Goal: Information Seeking & Learning: Find specific fact

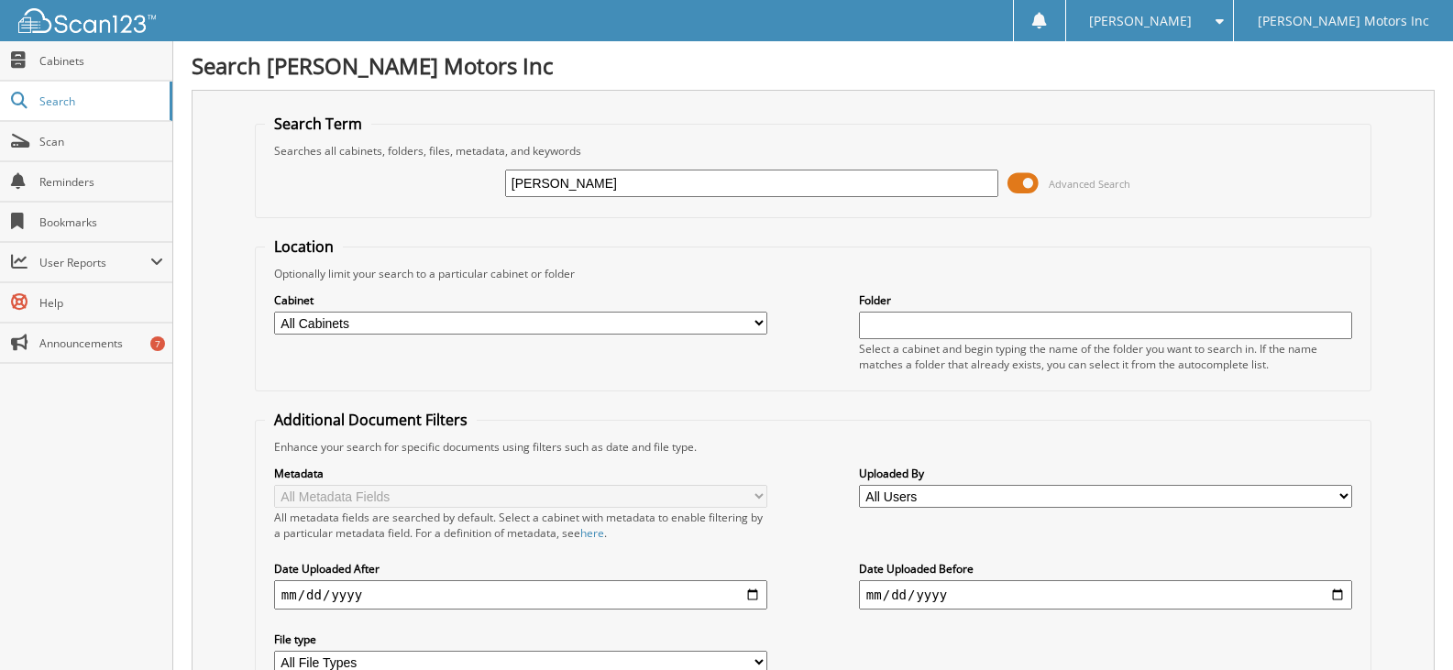
type input "[PERSON_NAME]"
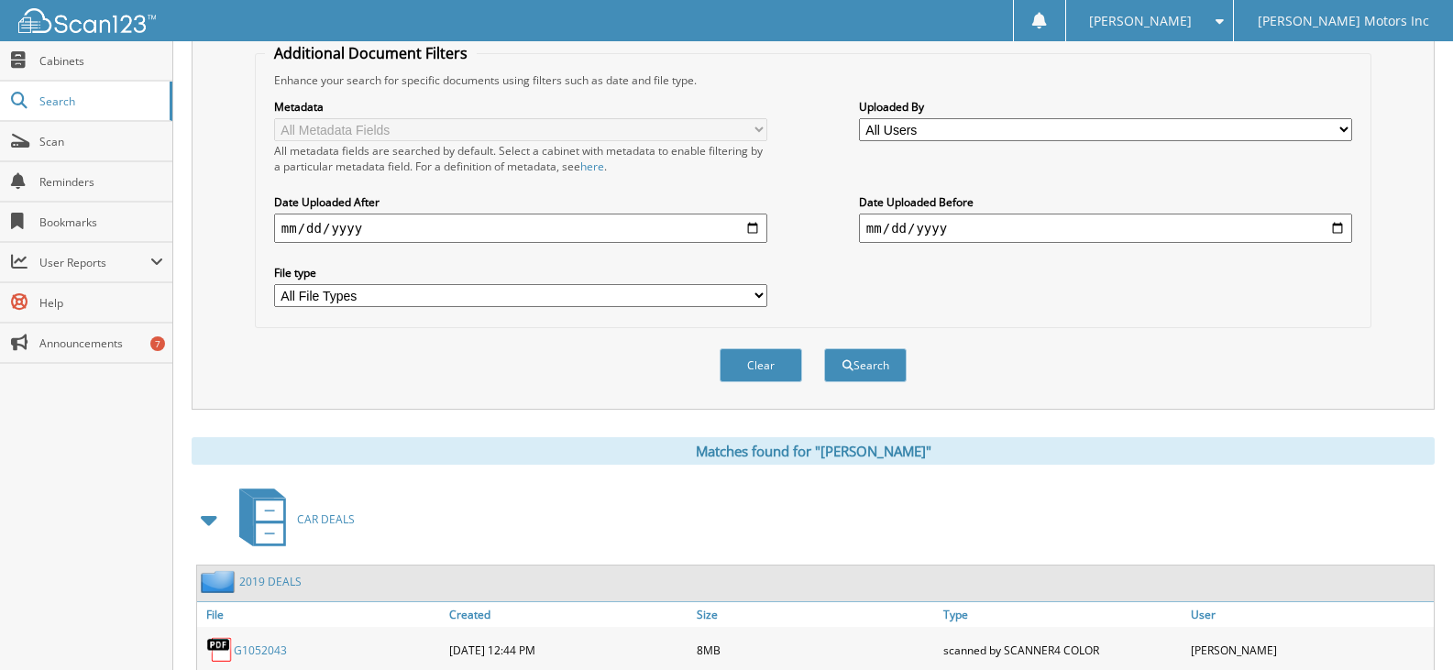
scroll to position [457, 0]
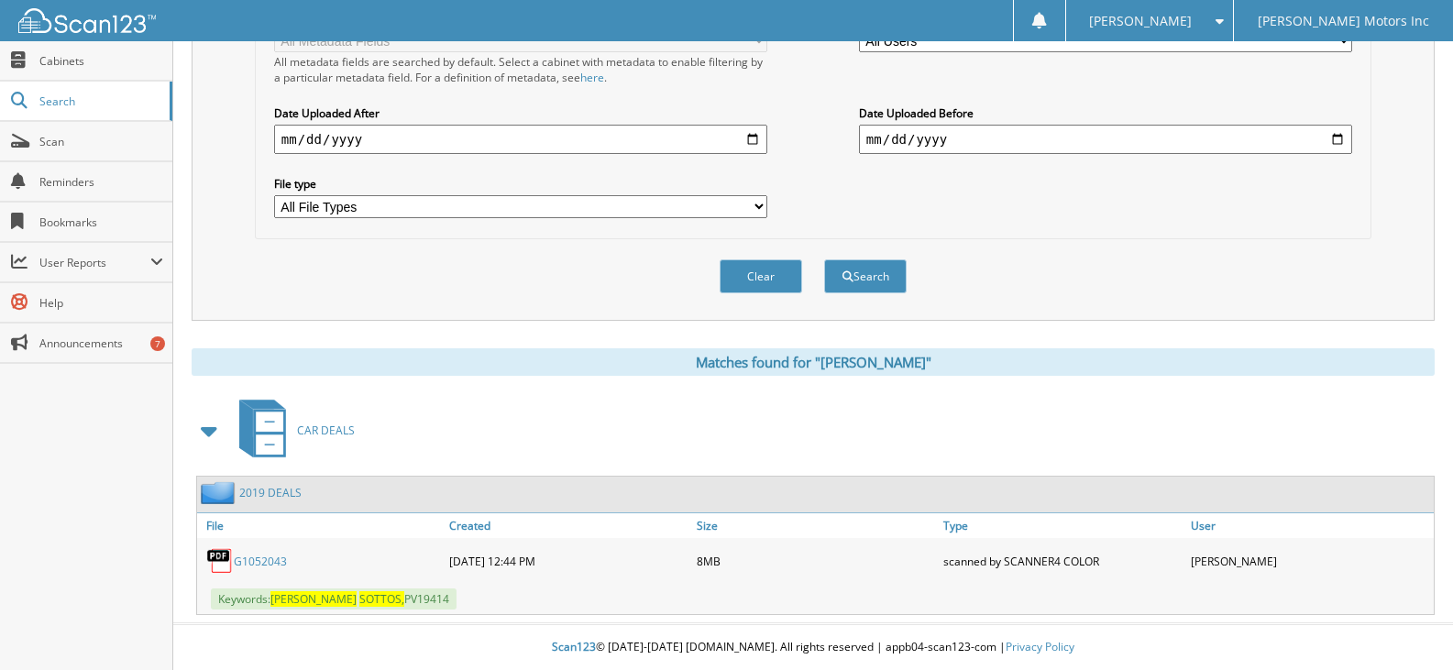
click at [269, 562] on link "G1052043" at bounding box center [260, 562] width 53 height 16
